Goal: Task Accomplishment & Management: Manage account settings

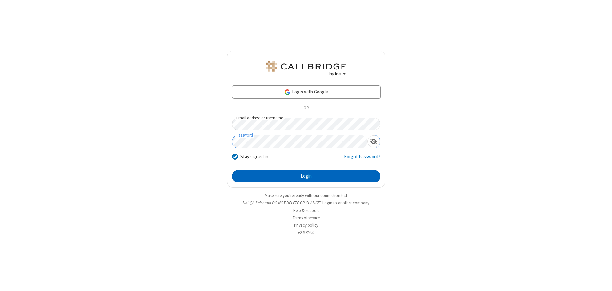
click at [306, 176] on button "Login" at bounding box center [306, 176] width 148 height 13
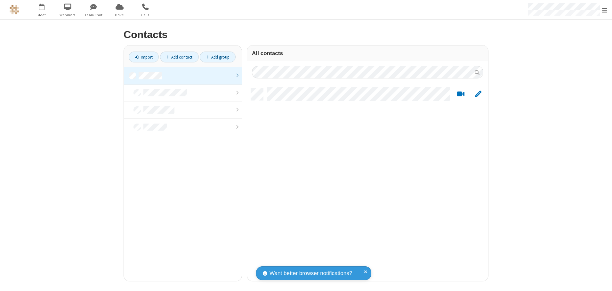
scroll to position [193, 236]
click at [183, 76] on link at bounding box center [183, 75] width 118 height 17
click at [179, 57] on link "Add contact" at bounding box center [179, 57] width 39 height 11
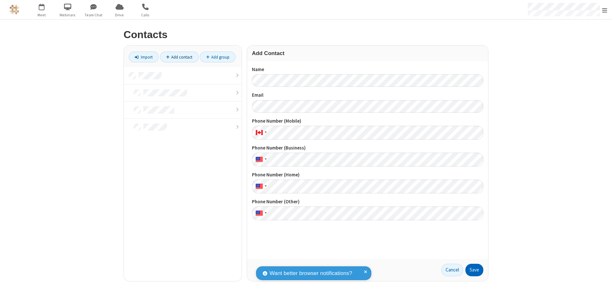
click at [474, 270] on button "Save" at bounding box center [475, 270] width 18 height 13
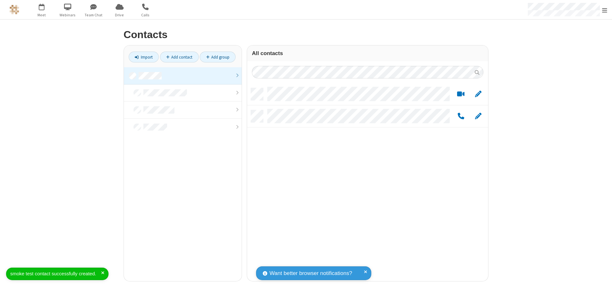
scroll to position [193, 236]
click at [179, 57] on link "Add contact" at bounding box center [179, 57] width 39 height 11
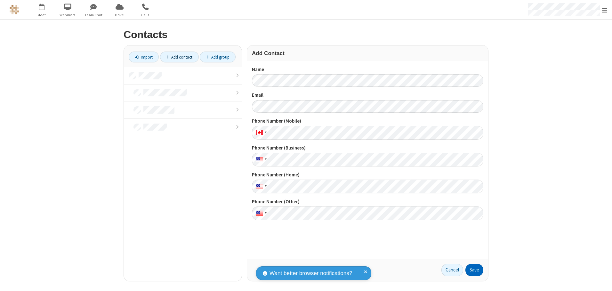
click at [474, 270] on button "Save" at bounding box center [475, 270] width 18 height 13
